Goal: Transaction & Acquisition: Purchase product/service

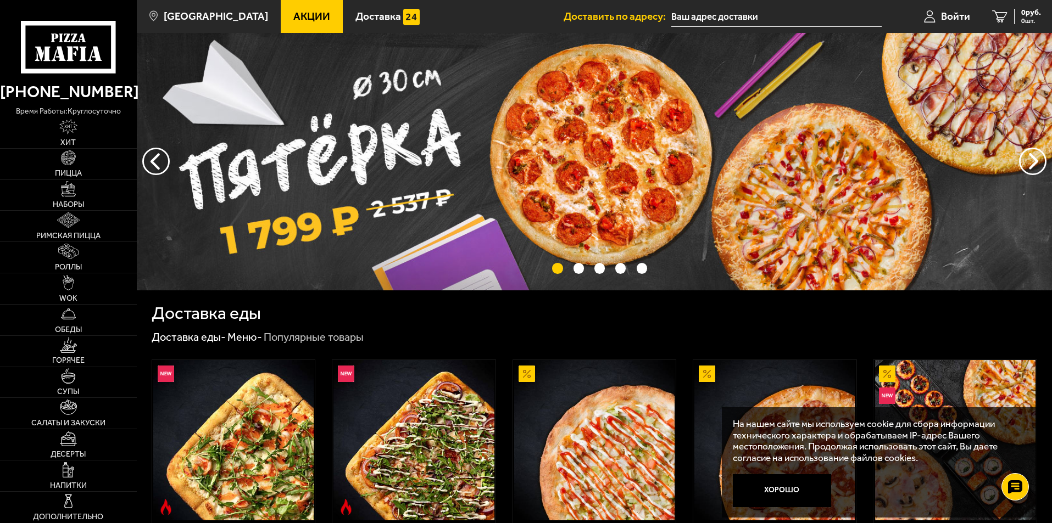
click at [455, 331] on div "Доставка еды - Меню - Популярные товары" at bounding box center [594, 338] width 885 height 14
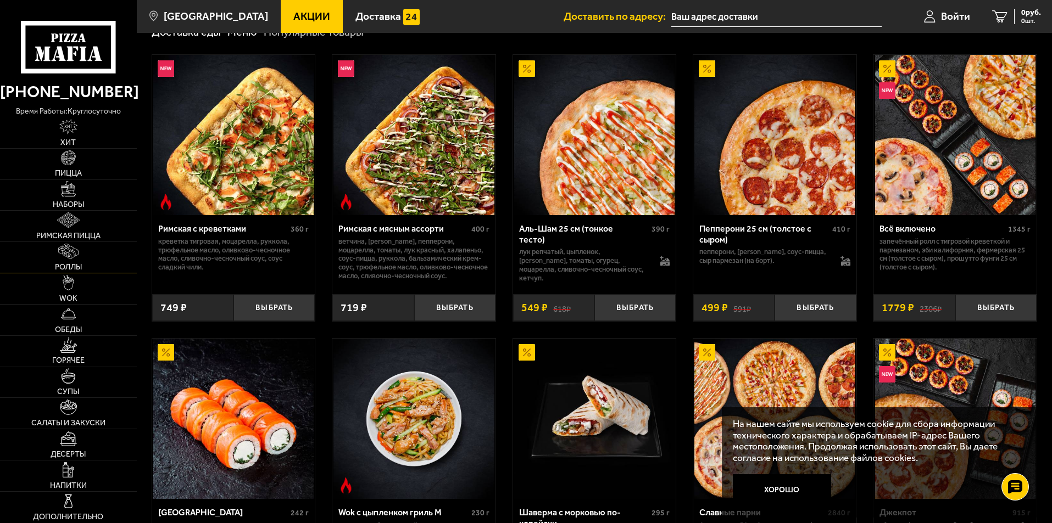
scroll to position [275, 0]
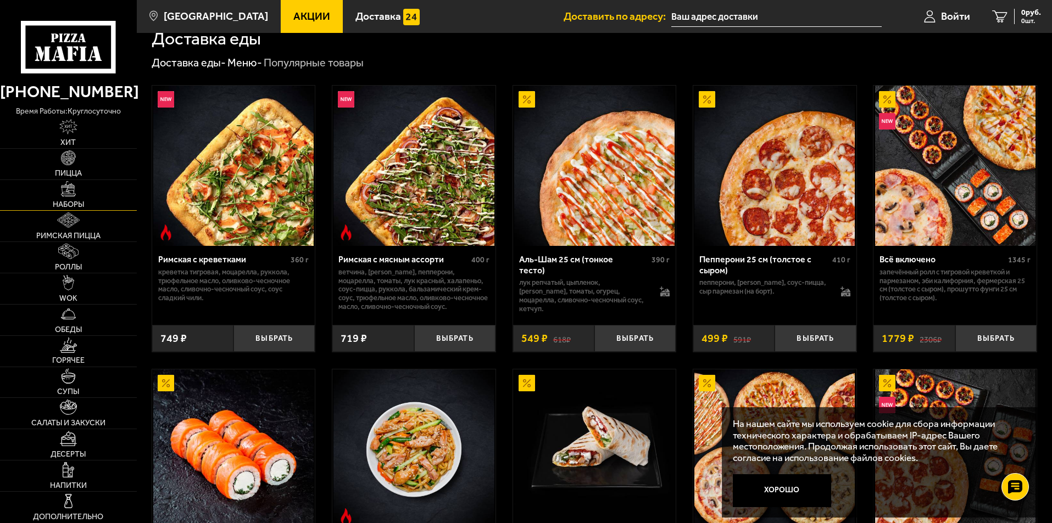
click at [72, 198] on link "Наборы" at bounding box center [68, 195] width 137 height 31
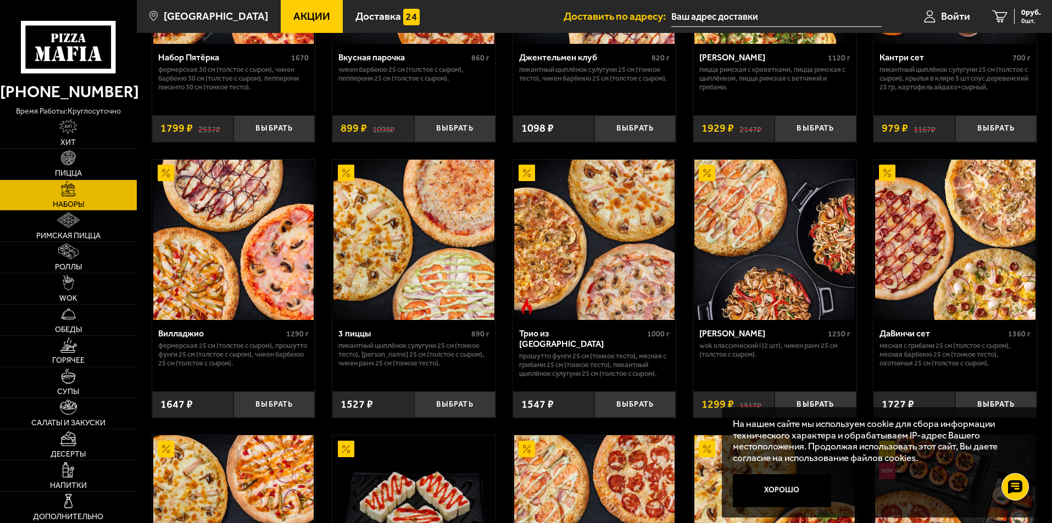
scroll to position [275, 0]
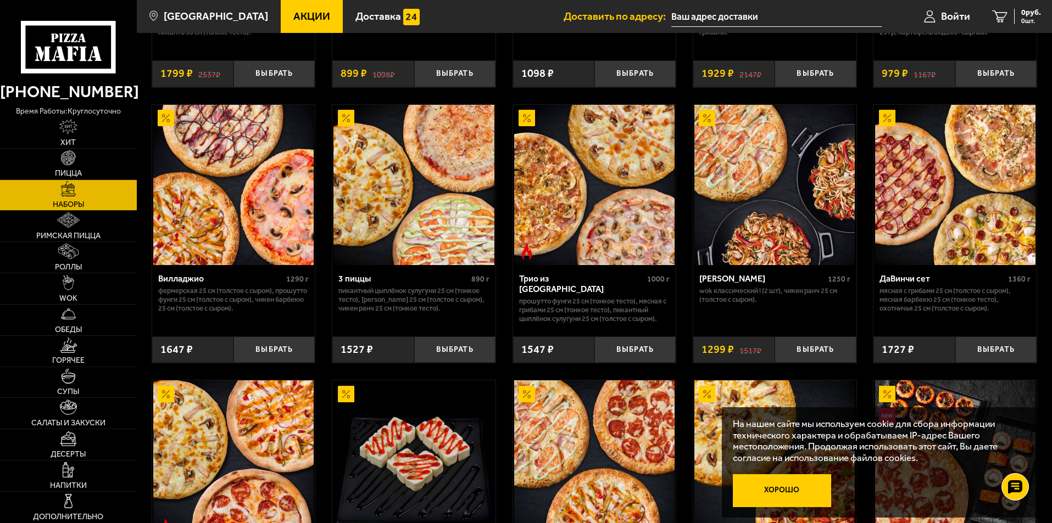
click at [789, 487] on button "Хорошо" at bounding box center [782, 491] width 99 height 33
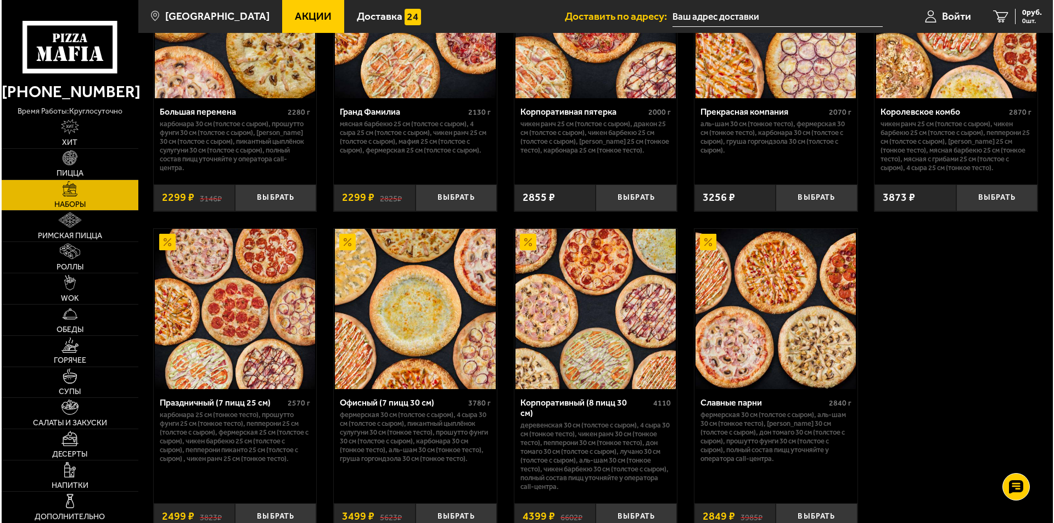
scroll to position [1551, 0]
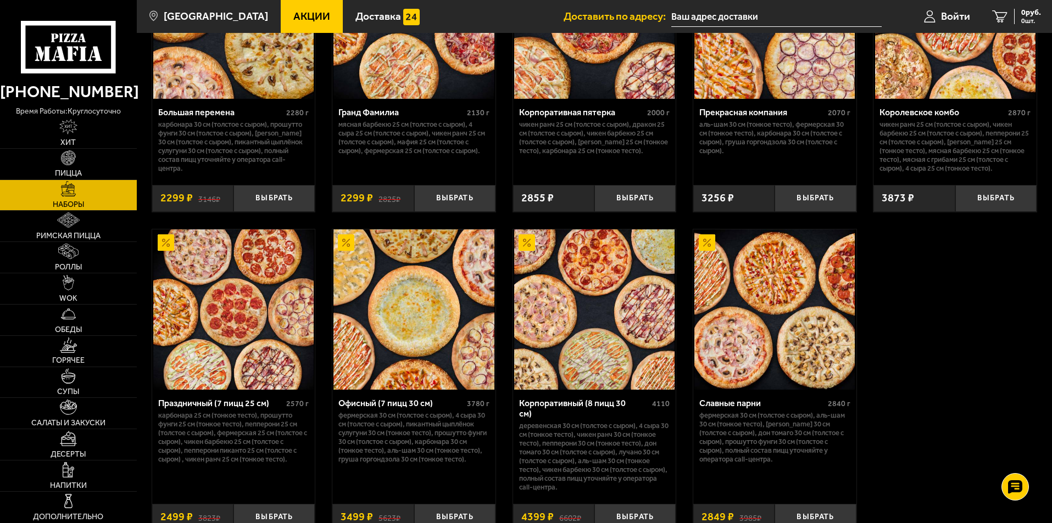
click at [602, 317] on img at bounding box center [594, 310] width 160 height 160
